Goal: Information Seeking & Learning: Learn about a topic

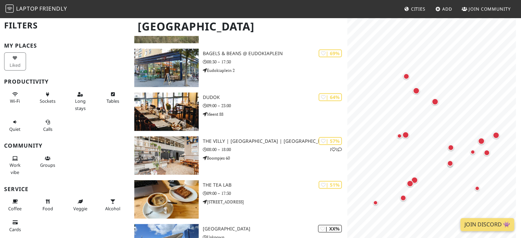
scroll to position [2, 0]
click at [16, 163] on span "Work vibe" at bounding box center [15, 168] width 11 height 13
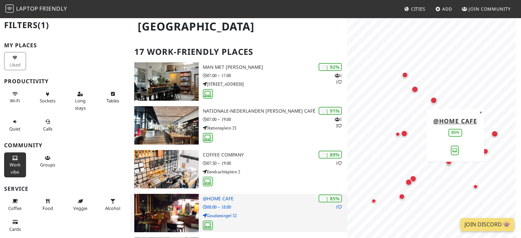
scroll to position [33, 0]
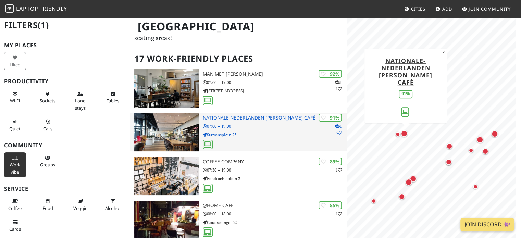
click at [244, 123] on p "07:00 – 19:00" at bounding box center [275, 126] width 145 height 7
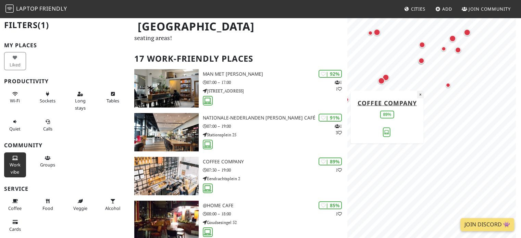
click at [424, 93] on div "MapLibre | Protomaps © OpenStreetMap Coffee Company 89% ×" at bounding box center [434, 136] width 174 height 238
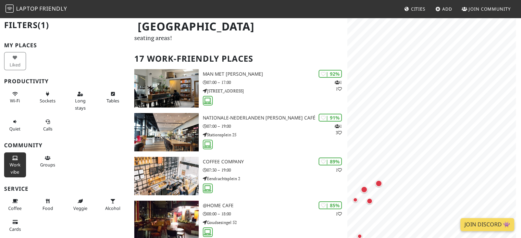
click at [497, 205] on body "Laptop Friendly Cities Add Join Community Rotterdam Filters (1) My Places Liked…" at bounding box center [260, 86] width 521 height 238
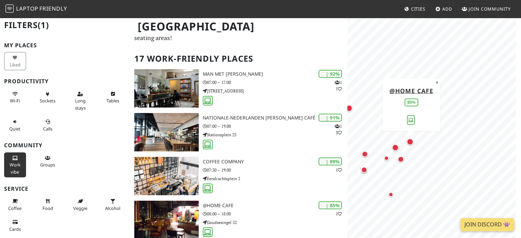
click at [408, 141] on div "Map marker" at bounding box center [410, 141] width 7 height 7
click at [392, 145] on div "Map marker" at bounding box center [395, 147] width 7 height 7
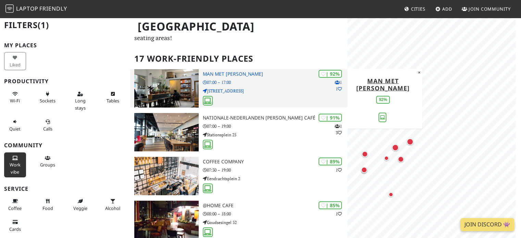
click at [259, 93] on p "Vijverhofstraat 70" at bounding box center [275, 91] width 145 height 7
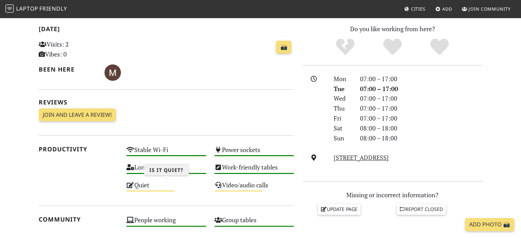
scroll to position [142, 0]
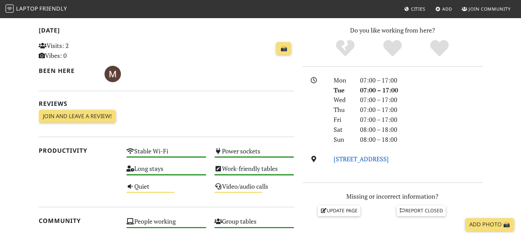
click at [353, 159] on link "[STREET_ADDRESS]" at bounding box center [361, 159] width 55 height 8
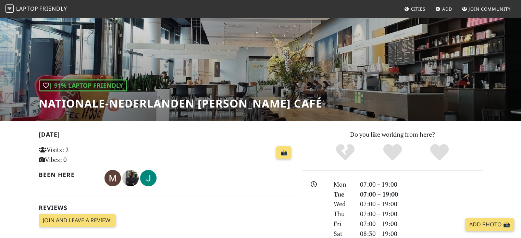
scroll to position [27, 0]
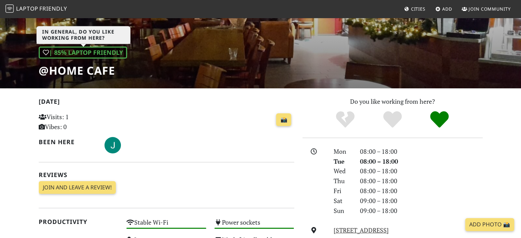
scroll to position [95, 0]
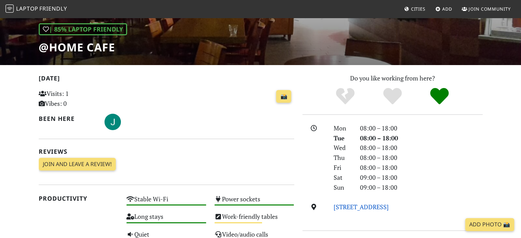
click at [355, 209] on link "Goudsesingel 52, 3011 KD, Rotterdam" at bounding box center [361, 207] width 55 height 8
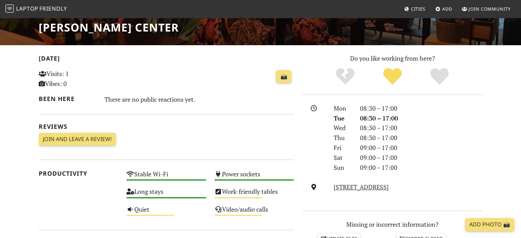
scroll to position [115, 0]
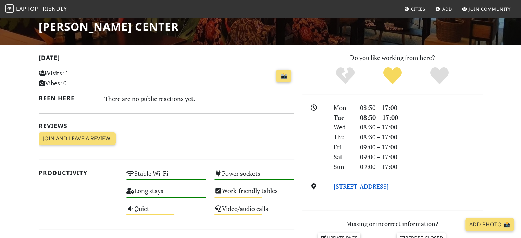
click at [353, 187] on link "[STREET_ADDRESS]" at bounding box center [361, 186] width 55 height 8
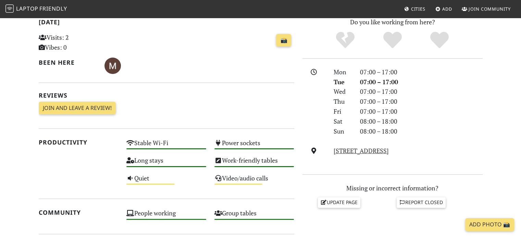
scroll to position [151, 0]
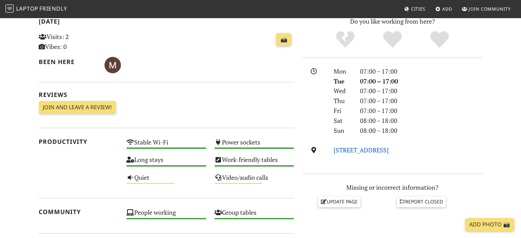
click at [368, 154] on link "[STREET_ADDRESS]" at bounding box center [361, 150] width 55 height 8
